Goal: Task Accomplishment & Management: Manage account settings

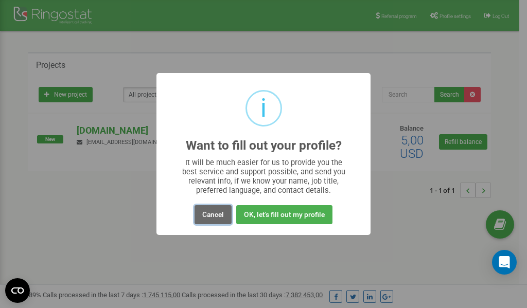
click at [209, 211] on button "Cancel" at bounding box center [213, 214] width 37 height 19
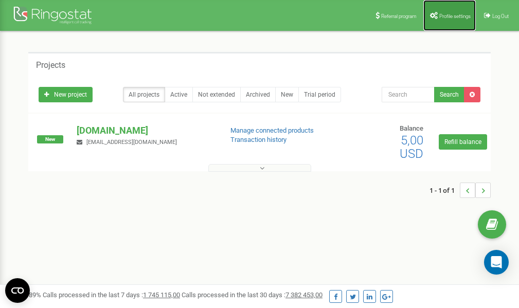
click at [444, 18] on span "Profile settings" at bounding box center [455, 16] width 31 height 6
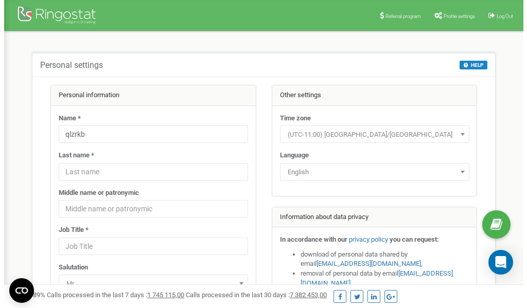
scroll to position [51, 0]
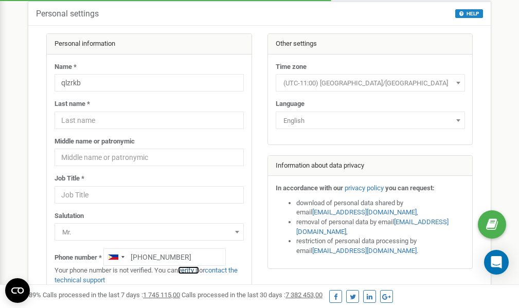
click at [192, 271] on link "verify it" at bounding box center [188, 271] width 21 height 8
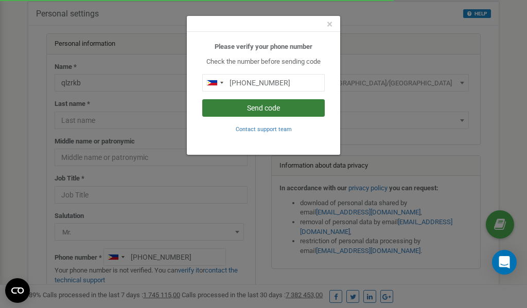
click at [252, 110] on button "Send code" at bounding box center [263, 108] width 123 height 18
